Goal: Navigation & Orientation: Find specific page/section

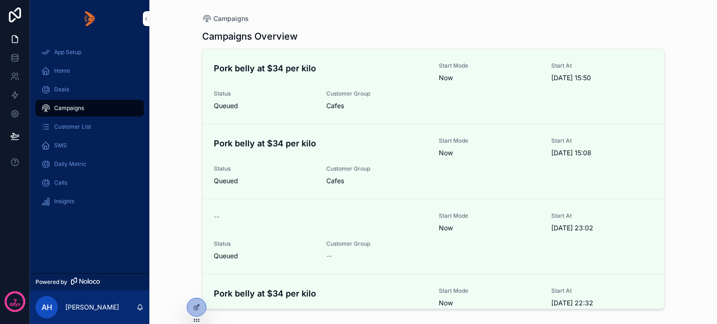
click at [0, 0] on icon at bounding box center [0, 0] width 0 height 0
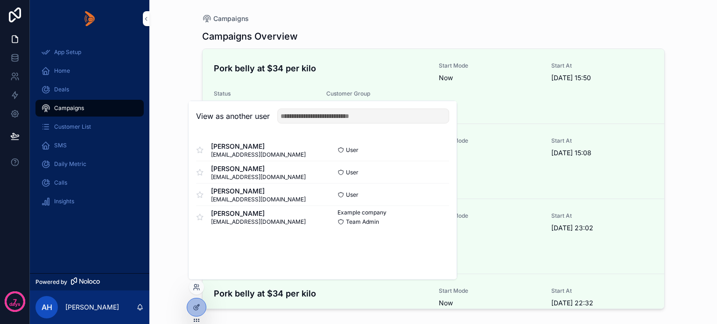
click at [0, 0] on button "Select" at bounding box center [0, 0] width 0 height 0
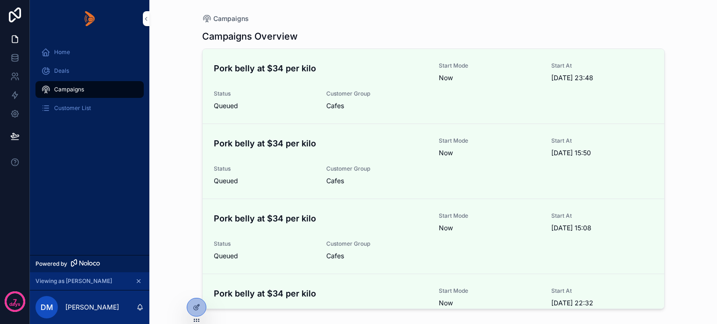
click at [54, 70] on span "Deals" at bounding box center [61, 70] width 15 height 7
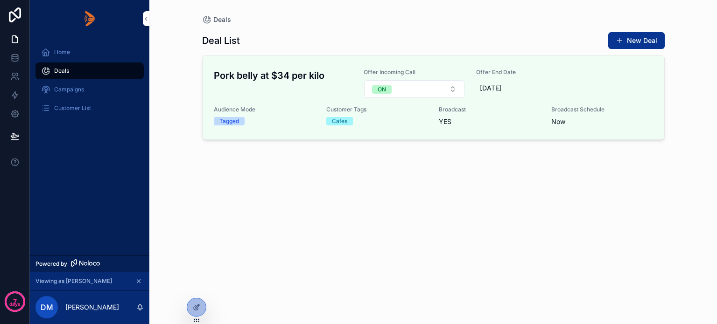
click at [0, 0] on button "Broadcast" at bounding box center [0, 0] width 0 height 0
